Goal: Task Accomplishment & Management: Manage account settings

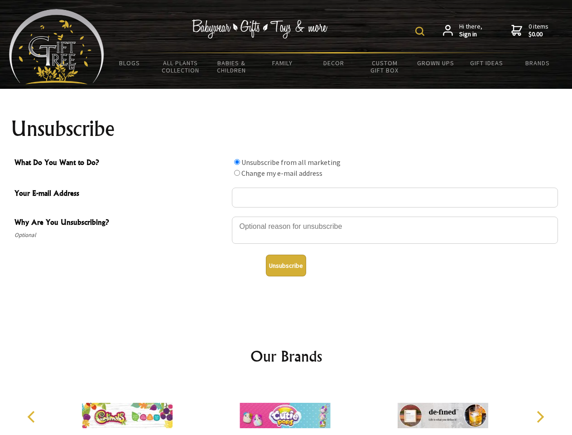
click at [421, 31] on img at bounding box center [419, 31] width 9 height 9
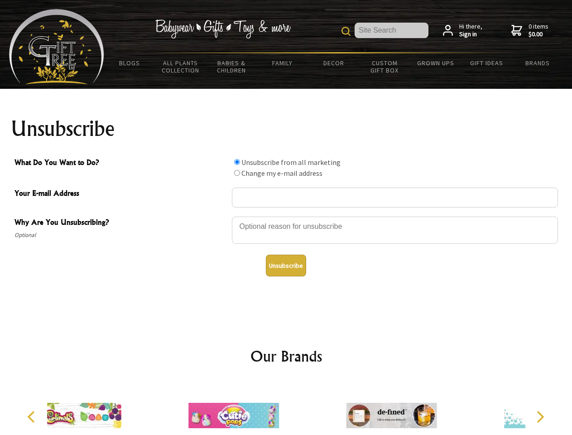
click at [286, 216] on div at bounding box center [395, 231] width 326 height 32
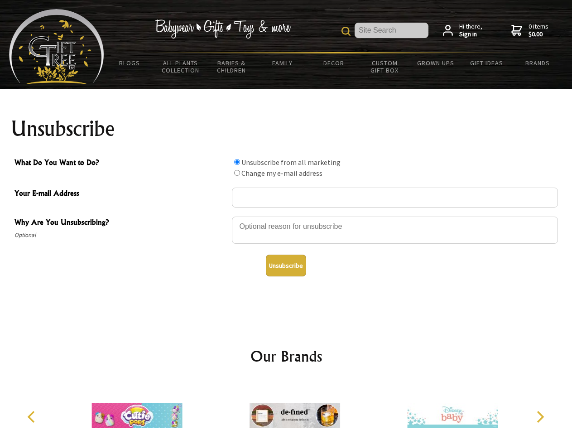
click at [237, 162] on input "What Do You Want to Do?" at bounding box center [237, 162] width 6 height 6
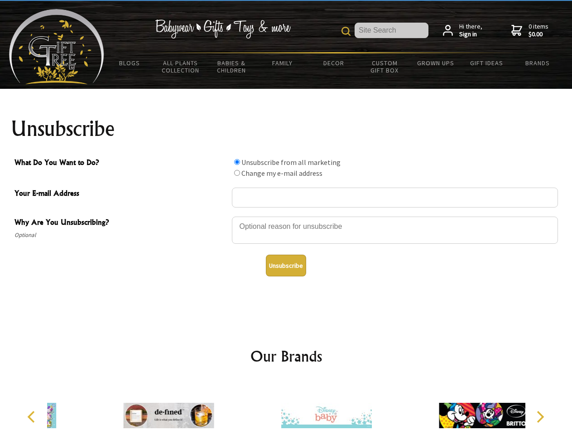
click at [237, 172] on input "What Do You Want to Do?" at bounding box center [237, 173] width 6 height 6
radio input "true"
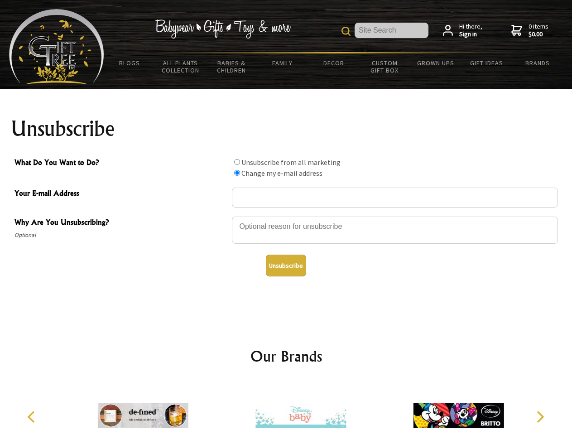
click at [286, 265] on button "Unsubscribe" at bounding box center [286, 265] width 40 height 22
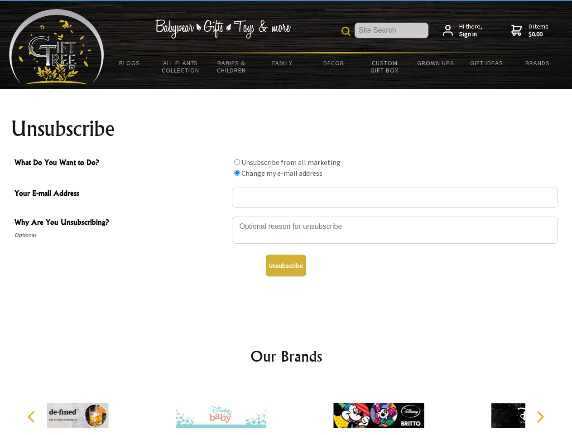
click at [286, 408] on div at bounding box center [221, 416] width 158 height 71
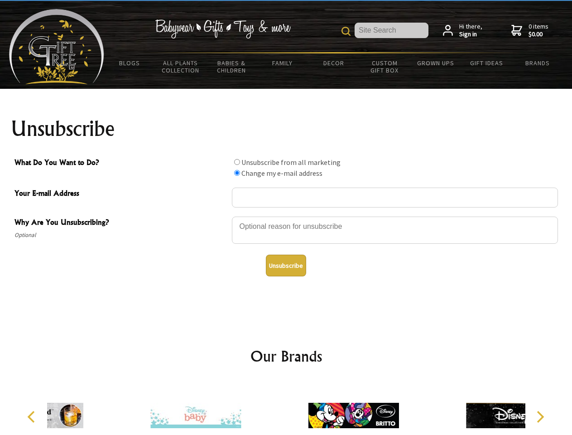
click at [33, 416] on icon "Previous" at bounding box center [32, 417] width 12 height 12
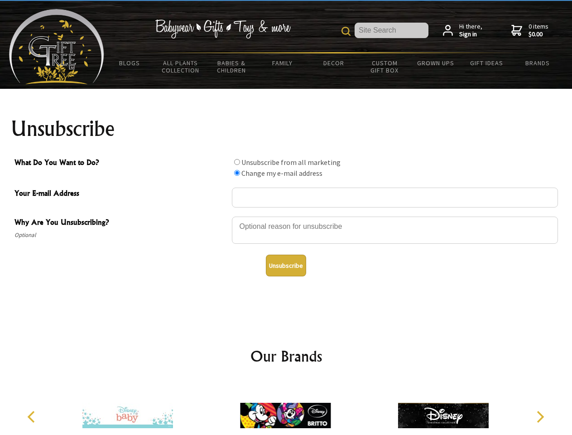
click at [540, 416] on icon "Next" at bounding box center [539, 417] width 12 height 12
